Goal: Information Seeking & Learning: Learn about a topic

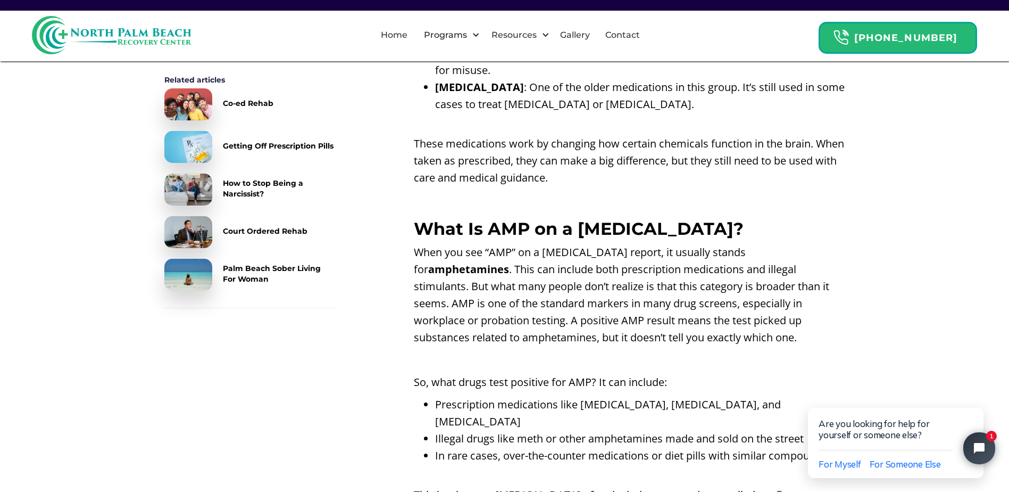
scroll to position [1277, 0]
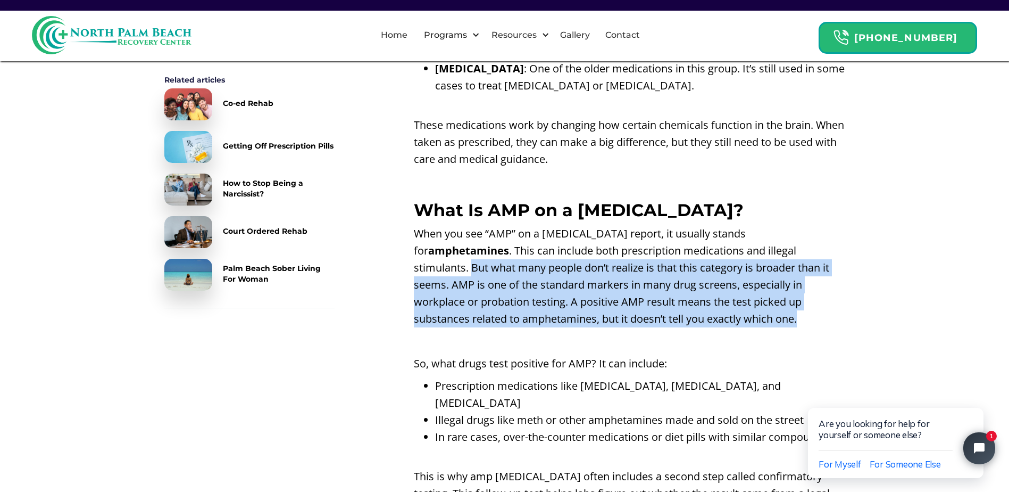
drag, startPoint x: 735, startPoint y: 249, endPoint x: 845, endPoint y: 315, distance: 128.1
click at [845, 315] on p "When you see “AMP” on a [MEDICAL_DATA] report, it usually stands for amphetamin…" at bounding box center [629, 276] width 431 height 102
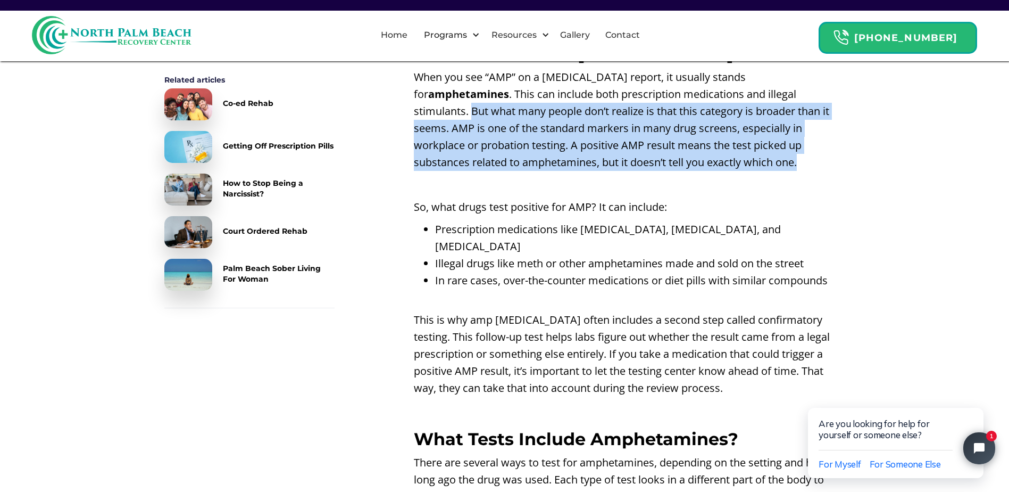
scroll to position [1436, 0]
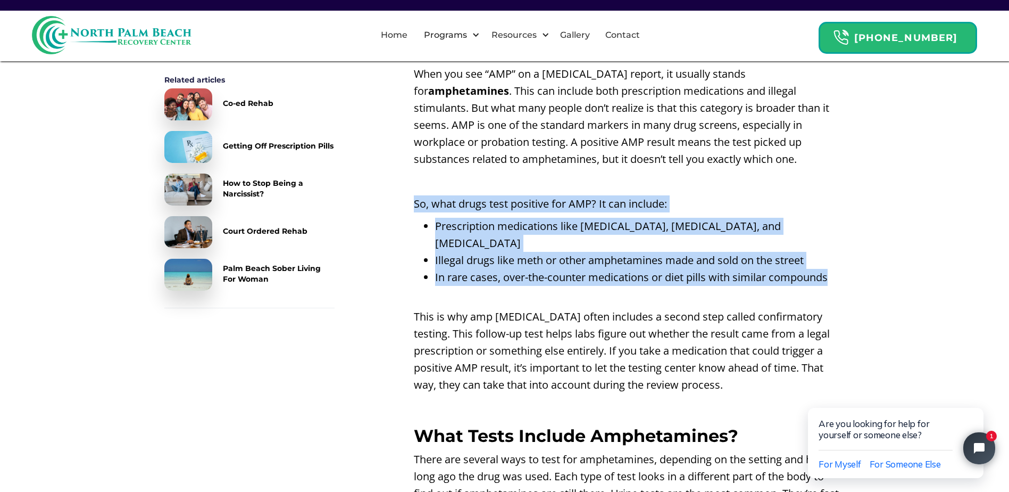
drag, startPoint x: 413, startPoint y: 202, endPoint x: 838, endPoint y: 260, distance: 429.0
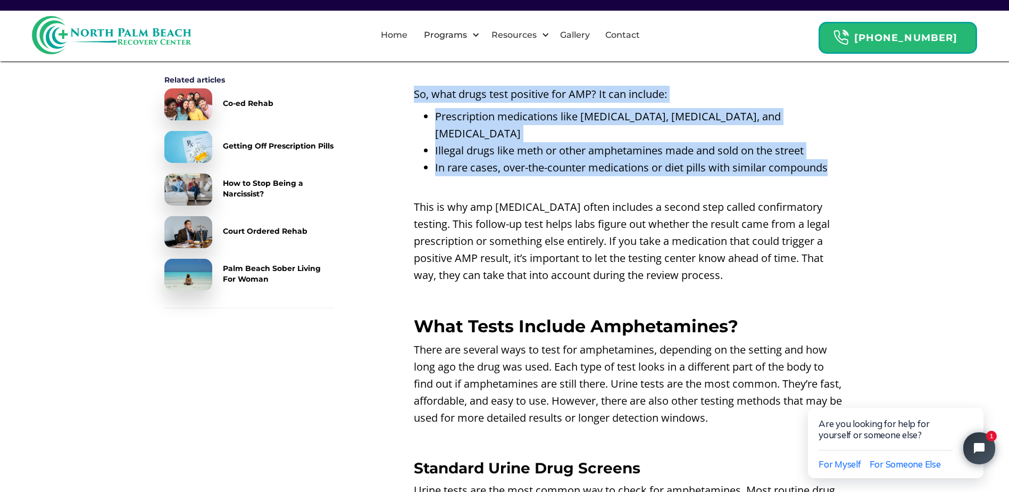
scroll to position [1649, 0]
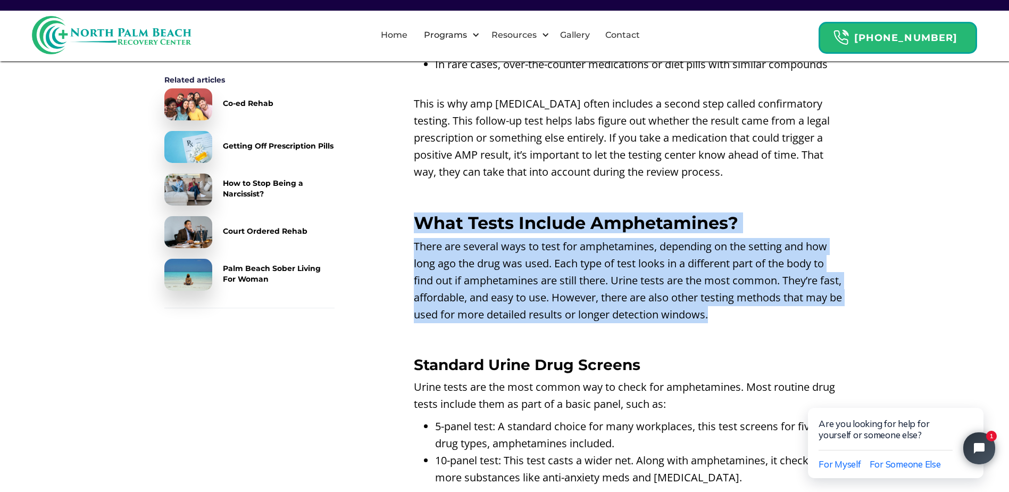
drag, startPoint x: 417, startPoint y: 203, endPoint x: 788, endPoint y: 302, distance: 384.6
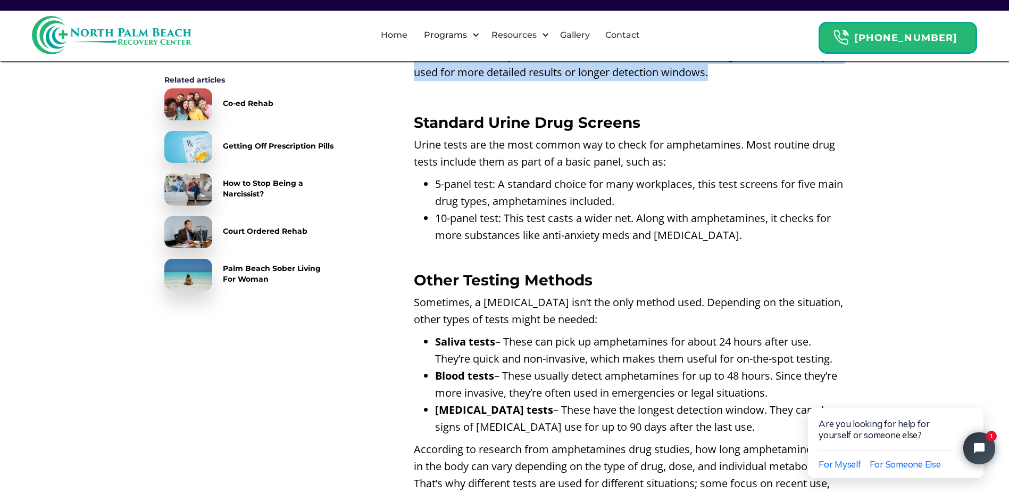
scroll to position [1915, 0]
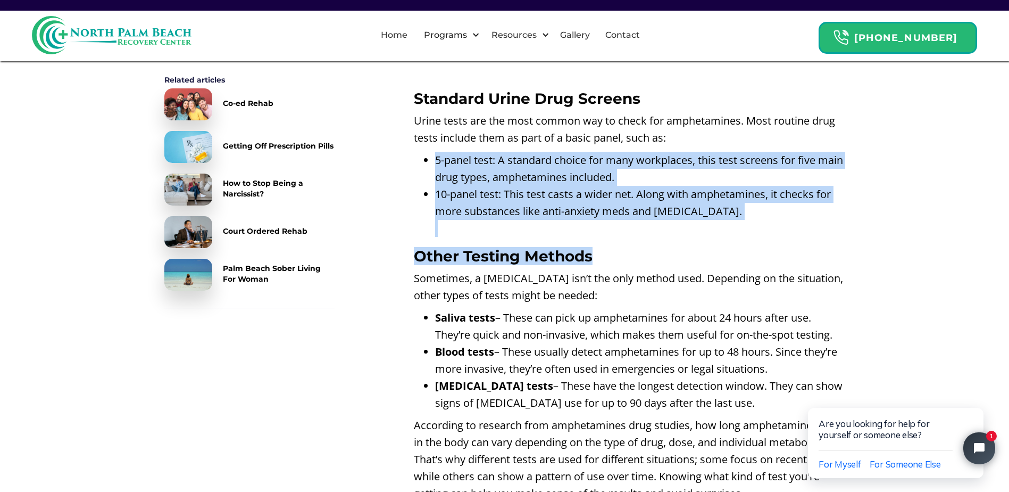
drag, startPoint x: 419, startPoint y: 145, endPoint x: 751, endPoint y: 236, distance: 344.2
drag, startPoint x: 751, startPoint y: 236, endPoint x: 683, endPoint y: 230, distance: 68.3
click at [695, 247] on h3 "Other Testing Methods" at bounding box center [629, 255] width 431 height 17
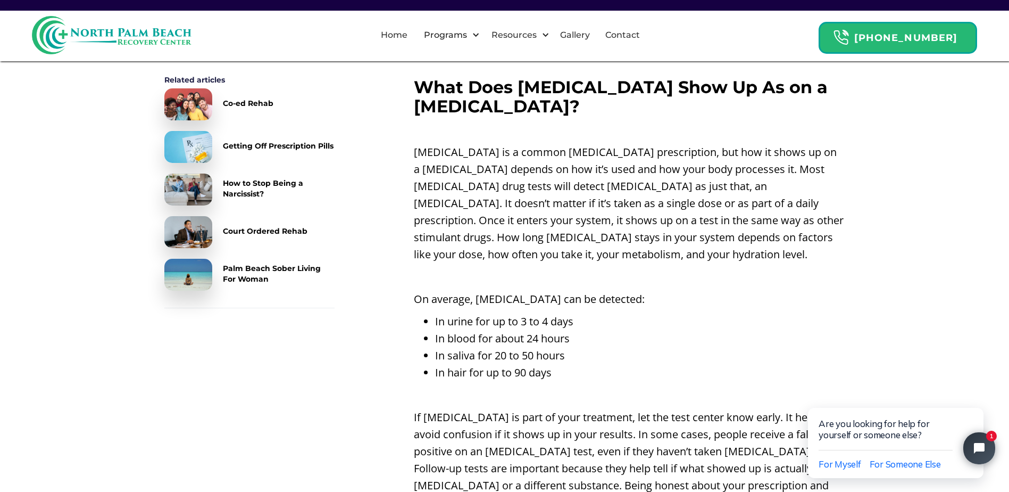
scroll to position [2713, 0]
